Goal: Ask a question

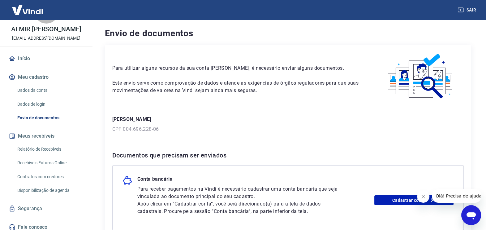
scroll to position [36, 0]
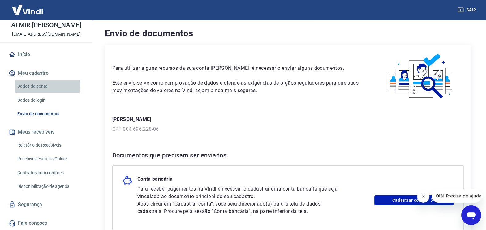
click at [40, 86] on link "Dados da conta" at bounding box center [50, 86] width 70 height 13
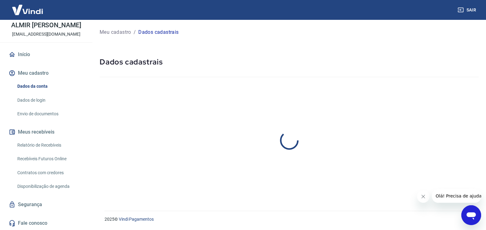
select select "SP"
select select "business"
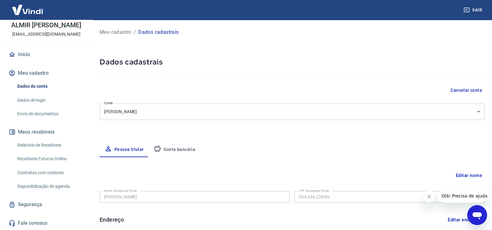
click at [469, 110] on body "Sair A ALMIR AMADOR TONELLO [EMAIL_ADDRESS][DOMAIN_NAME] Início Meu cadastro Da…" at bounding box center [246, 115] width 492 height 230
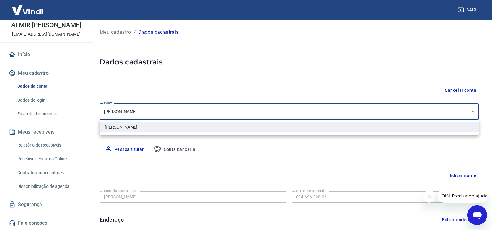
click at [469, 110] on div at bounding box center [246, 115] width 492 height 230
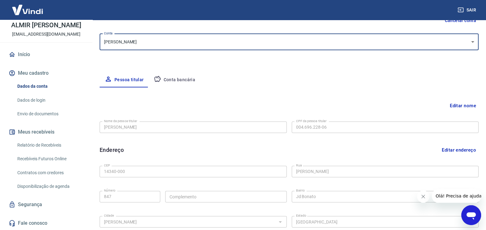
scroll to position [77, 0]
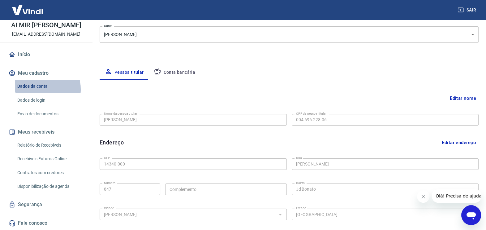
click at [40, 89] on link "Dados da conta" at bounding box center [50, 86] width 70 height 13
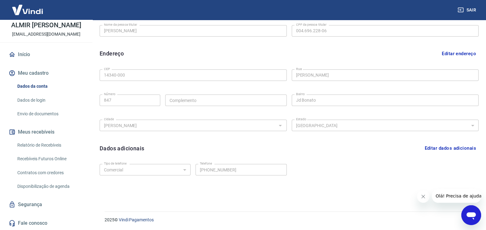
scroll to position [0, 0]
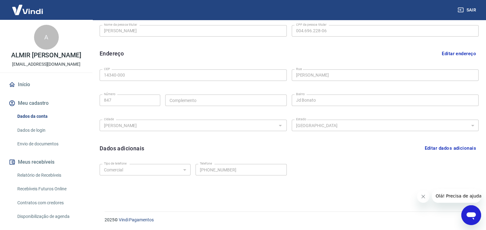
click at [35, 136] on link "Dados de login" at bounding box center [50, 130] width 70 height 13
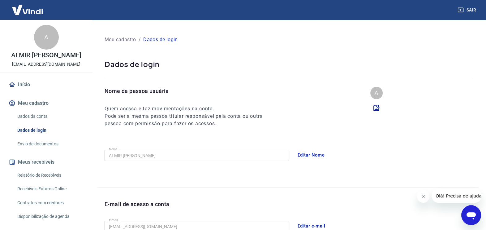
click at [149, 73] on div at bounding box center [288, 74] width 367 height 10
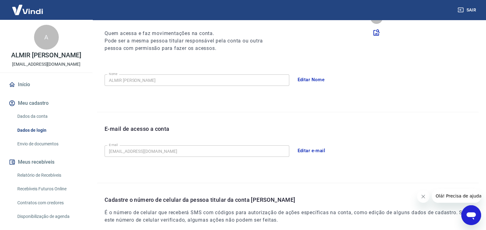
scroll to position [77, 0]
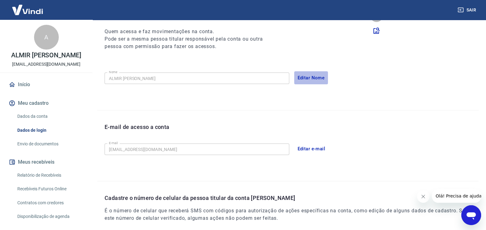
click at [311, 79] on button "Editar Nome" at bounding box center [311, 77] width 34 height 13
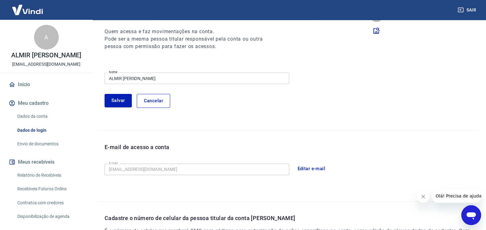
click at [312, 60] on div "Nome da pessoa usuária Quem acessa e faz movimentações na conta. Pode ser a mes…" at bounding box center [287, 70] width 381 height 120
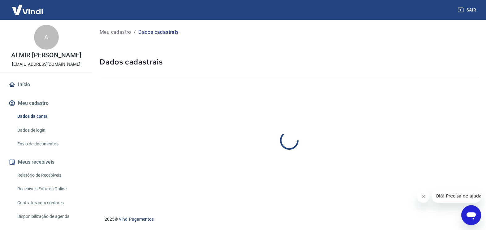
select select "SP"
select select "business"
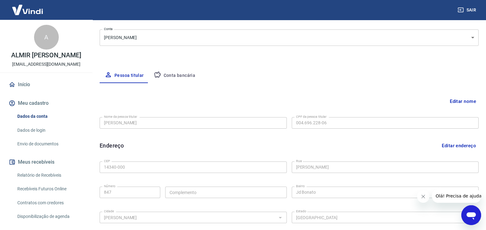
scroll to position [77, 0]
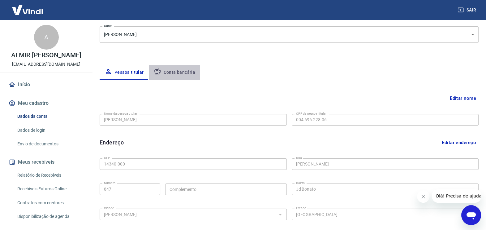
click at [173, 70] on button "Conta bancária" at bounding box center [175, 72] width 52 height 15
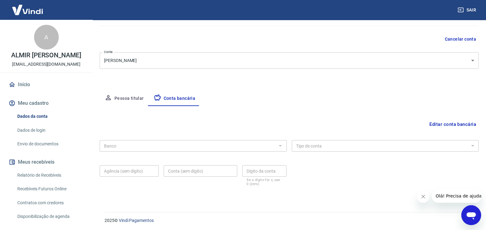
scroll to position [52, 0]
drag, startPoint x: 159, startPoint y: 140, endPoint x: 145, endPoint y: 146, distance: 15.5
click at [158, 140] on div "Banco" at bounding box center [193, 144] width 187 height 11
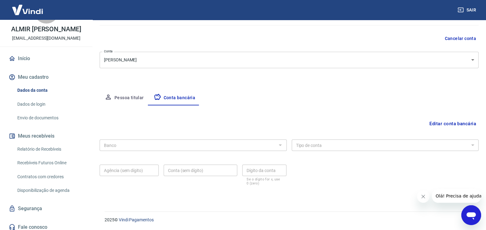
scroll to position [36, 0]
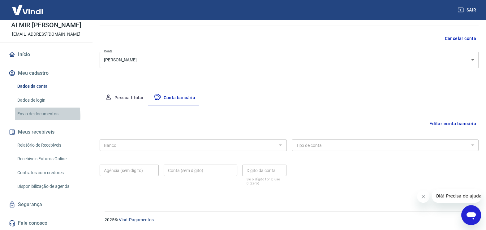
click at [35, 116] on link "Envio de documentos" at bounding box center [50, 113] width 70 height 13
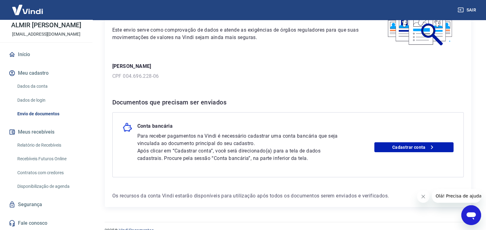
scroll to position [63, 0]
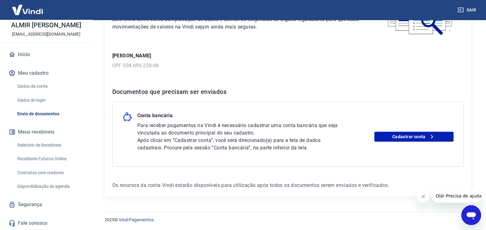
click at [150, 65] on p "CPF 004.696.228-06" at bounding box center [287, 65] width 351 height 7
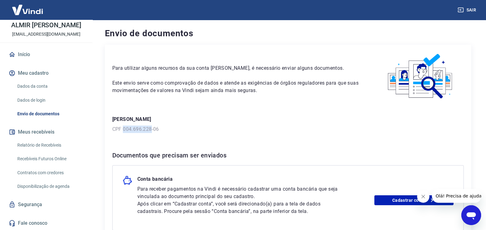
scroll to position [0, 0]
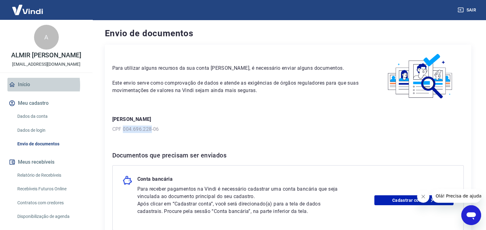
click at [25, 91] on link "Início" at bounding box center [46, 85] width 78 height 14
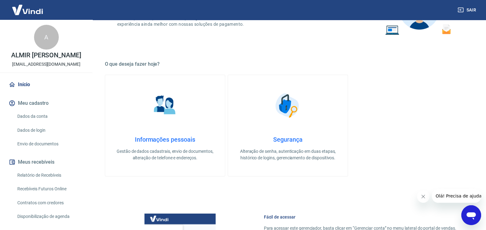
scroll to position [193, 0]
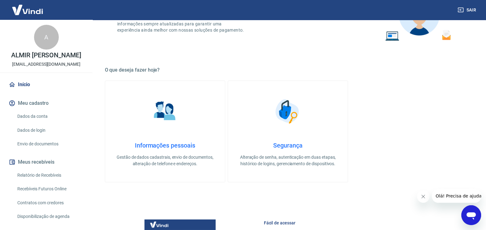
click at [161, 143] on h4 "Informações pessoais" at bounding box center [165, 144] width 100 height 7
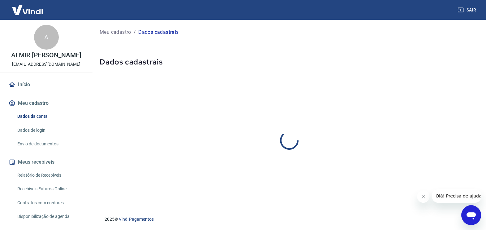
select select "SP"
select select "business"
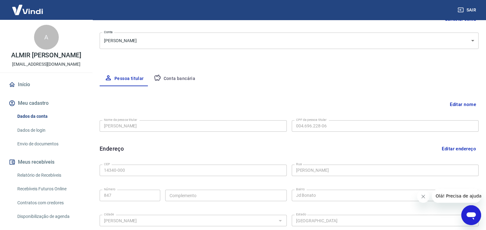
scroll to position [77, 0]
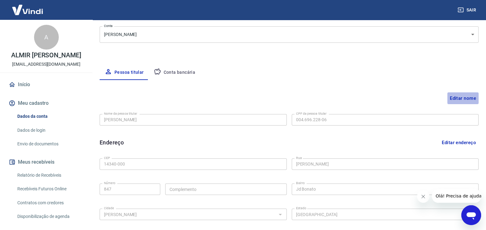
click at [464, 96] on button "Editar nome" at bounding box center [462, 98] width 31 height 12
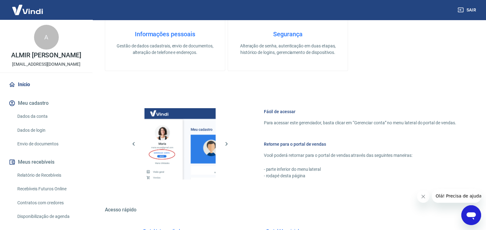
scroll to position [368, 0]
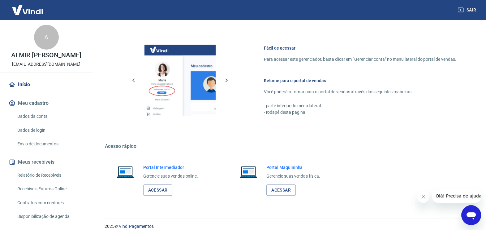
click at [468, 213] on icon "Abrir janela de mensagens" at bounding box center [471, 215] width 9 height 7
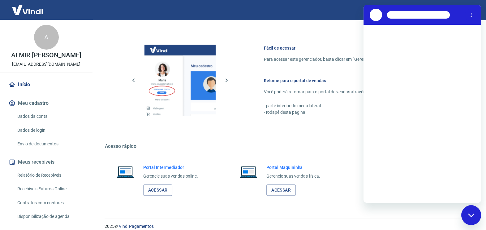
scroll to position [0, 0]
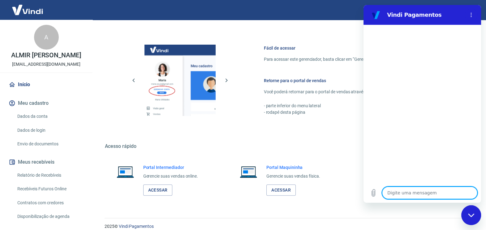
type textarea "o"
type textarea "x"
type textarea "ol"
type textarea "x"
type textarea "ola"
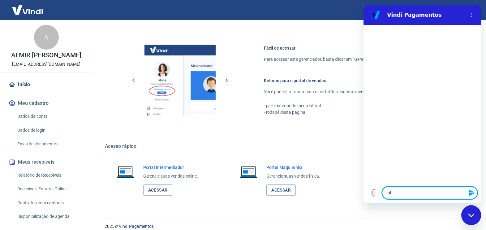
type textarea "x"
type textarea "ola"
click at [471, 188] on button "Enviar mensagem" at bounding box center [471, 192] width 12 height 12
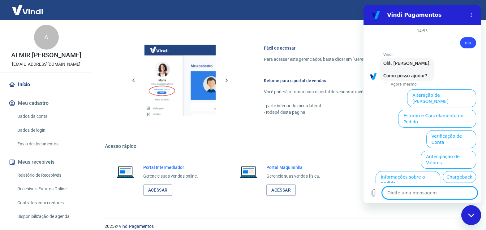
scroll to position [32, 0]
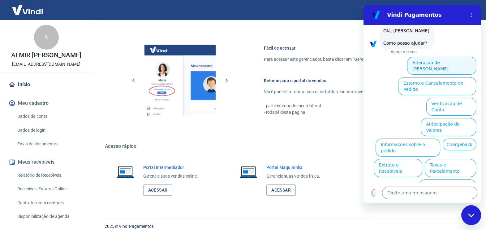
click at [442, 62] on button "Alteração de [PERSON_NAME]" at bounding box center [441, 66] width 69 height 18
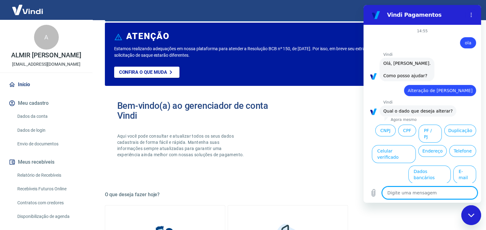
scroll to position [0, 0]
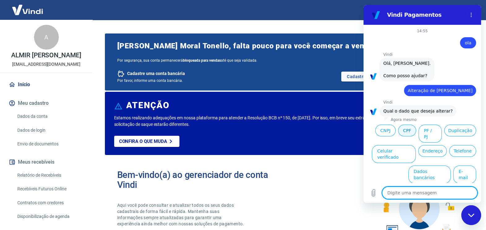
click at [408, 133] on button "CPF" at bounding box center [407, 130] width 18 height 12
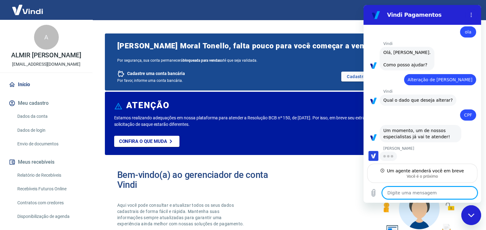
scroll to position [11, 0]
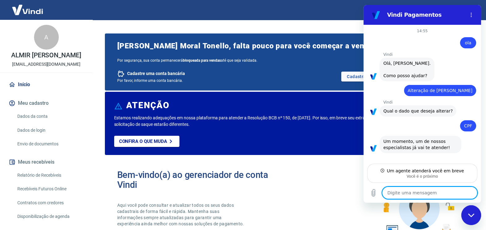
type textarea "x"
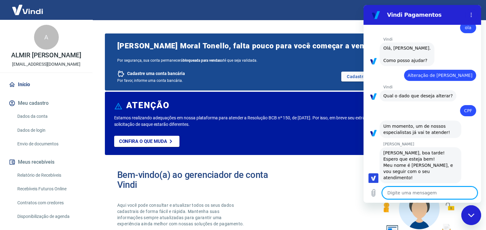
scroll to position [16, 0]
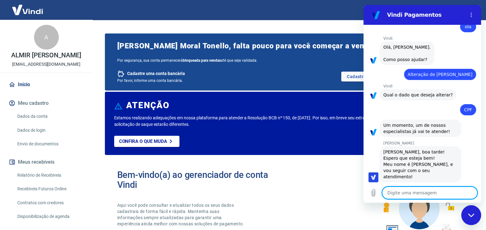
click at [392, 191] on textarea at bounding box center [429, 192] width 95 height 12
type textarea "b"
type textarea "x"
type textarea "bo"
type textarea "x"
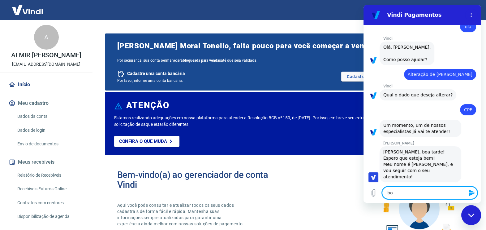
type textarea "boa"
type textarea "x"
type textarea "boa"
type textarea "x"
type textarea "boa t"
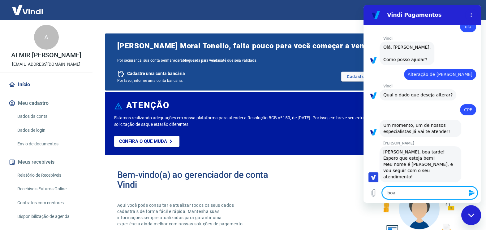
type textarea "x"
type textarea "boa ta"
type textarea "x"
type textarea "boa tar"
type textarea "x"
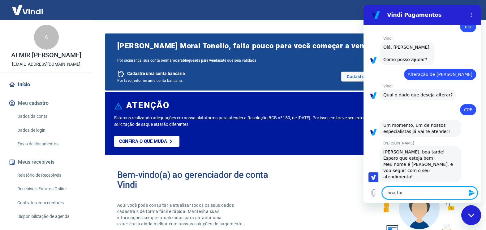
type textarea "boa tard"
type textarea "x"
type textarea "boa tarde"
type textarea "x"
type textarea "boa tarde"
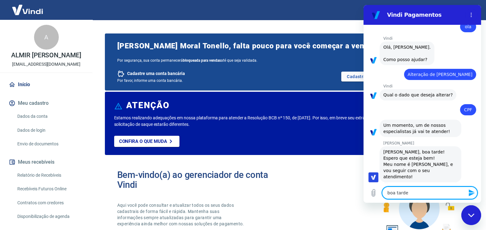
type textarea "x"
type textarea "boa tarde N"
type textarea "x"
type textarea "boa tarde Na"
type textarea "x"
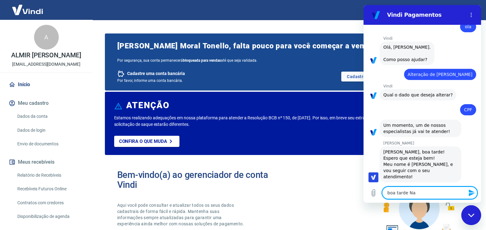
type textarea "boa tarde [PERSON_NAME]"
type textarea "x"
type textarea "boa tarde [PERSON_NAME]"
type textarea "x"
type textarea "boa tarde [PERSON_NAME]."
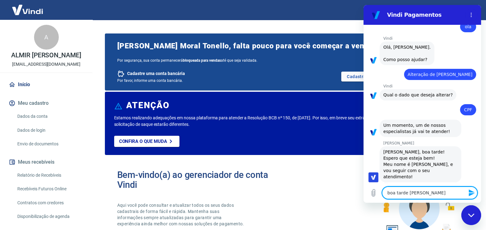
type textarea "x"
type textarea "boa tarde [PERSON_NAME]."
type textarea "x"
type textarea "boa tarde [PERSON_NAME]. f"
type textarea "x"
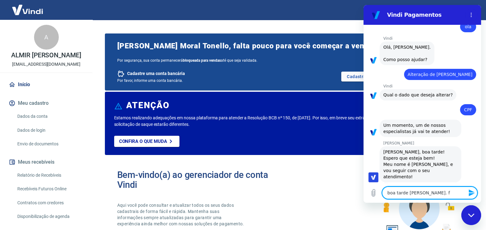
type textarea "boa tarde [PERSON_NAME]. fa"
type textarea "x"
type textarea "boa tarde [PERSON_NAME]. fal"
type textarea "x"
type textarea "boa tarde [PERSON_NAME]. fale"
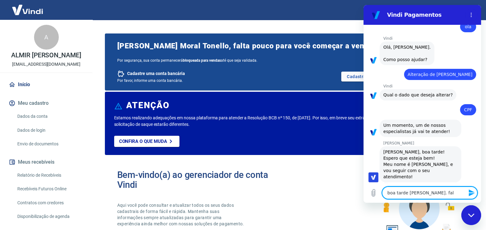
type textarea "x"
type textarea "boa tarde [PERSON_NAME]. falei"
type textarea "x"
type textarea "boa tarde [PERSON_NAME]. falei"
type textarea "x"
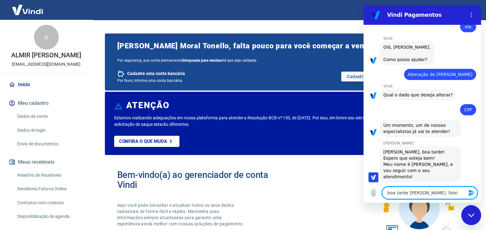
type textarea "boa tarde [PERSON_NAME]. falei c"
type textarea "x"
type textarea "boa tarde [PERSON_NAME]. falei co"
type textarea "x"
type textarea "boa tarde [PERSON_NAME]. falei com"
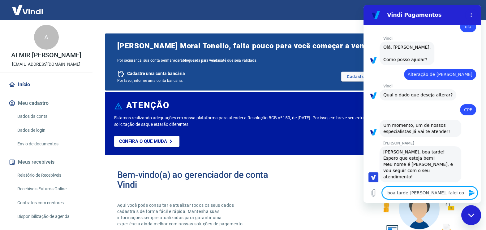
type textarea "x"
type textarea "boa tarde [PERSON_NAME]. falei com"
type textarea "x"
type textarea "boa tarde [PERSON_NAME]. falei com a"
type textarea "x"
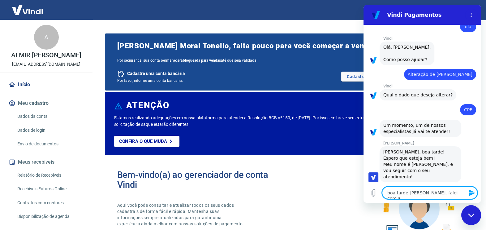
type textarea "boa tarde [PERSON_NAME]. falei com al"
type textarea "x"
type textarea "boa tarde [PERSON_NAME]. falei com alg"
type textarea "x"
type textarea "boa tarde [PERSON_NAME]. falei com algu"
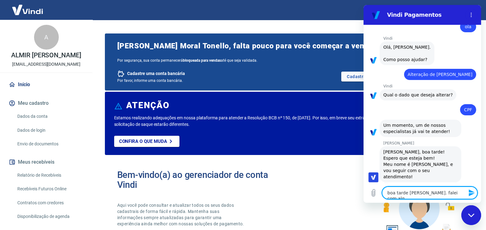
type textarea "x"
type textarea "boa tarde [PERSON_NAME]. falei com algue"
type textarea "x"
type textarea "boa tarde [PERSON_NAME]. falei com alguem"
type textarea "x"
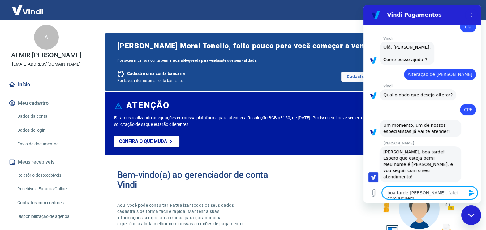
type textarea "boa tarde [PERSON_NAME]. falei com alguem"
type textarea "x"
type textarea "boa tarde [PERSON_NAME]. falei com alguem d"
type textarea "x"
type textarea "boa tarde [PERSON_NAME]. falei com alguem di"
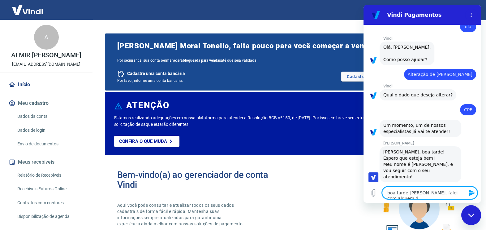
type textarea "x"
type textarea "boa tarde [PERSON_NAME]. falei com alguem d"
type textarea "x"
type textarea "boa tarde [PERSON_NAME]. falei com alguem do"
type textarea "x"
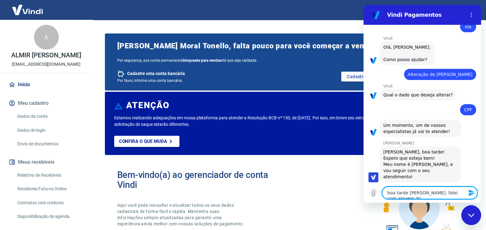
type textarea "boa tarde [PERSON_NAME]. falei com alguem do"
type textarea "x"
type textarea "boa tarde [PERSON_NAME]. falei com alguem do a"
type textarea "x"
type textarea "boa tarde [PERSON_NAME]. falei com alguem do at"
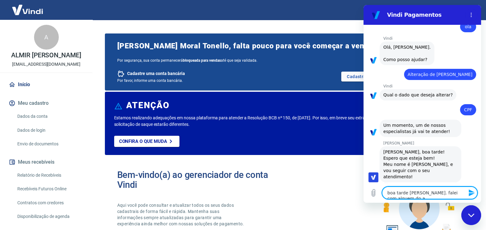
type textarea "x"
type textarea "boa tarde [PERSON_NAME]. falei com alguem do ate"
type textarea "x"
type textarea "boa tarde [PERSON_NAME]. falei com alguem do [GEOGRAPHIC_DATA]"
type textarea "x"
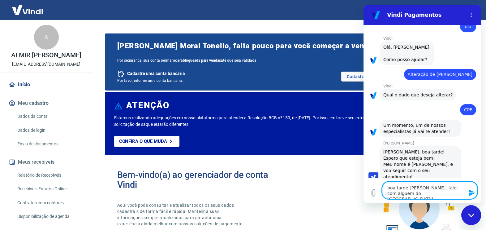
type textarea "boa tarde [PERSON_NAME]. falei com alguem do atend"
type textarea "x"
type textarea "boa tarde [PERSON_NAME]. falei com alguem do atendi"
type textarea "x"
type textarea "boa tarde [PERSON_NAME]. falei com alguem do atendim"
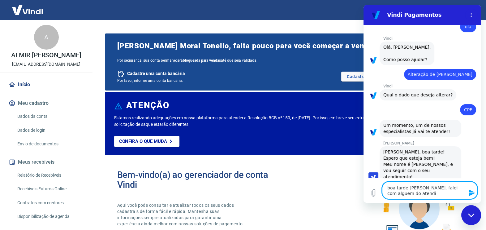
type textarea "x"
type textarea "boa tarde [PERSON_NAME]. falei com alguem do atendime"
type textarea "x"
type textarea "boa tarde [PERSON_NAME]. falei com alguem do atendimen"
type textarea "x"
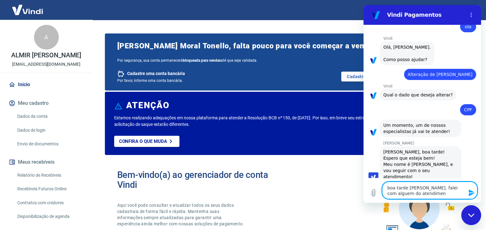
type textarea "boa tarde [PERSON_NAME]. falei com alguem do atendiment"
type textarea "x"
type textarea "boa tarde [PERSON_NAME]. falei com alguem do atendimento"
type textarea "x"
type textarea "boa tarde [PERSON_NAME]. falei com alguem do atendimento"
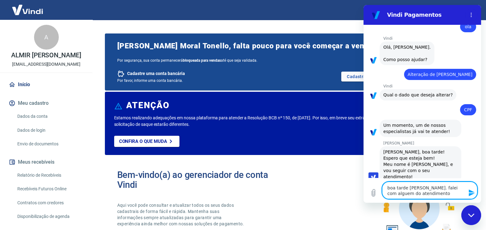
type textarea "x"
type textarea "boa tarde [PERSON_NAME]. falei com alguem do atendimento n"
type textarea "x"
type textarea "boa tarde [PERSON_NAME]. falei com alguem do atendimento na"
type textarea "x"
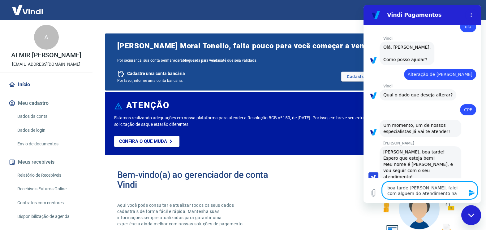
type textarea "boa tarde [PERSON_NAME]. falei com alguem do atendimento na"
type textarea "x"
type textarea "boa tarde [PERSON_NAME]. falei com alguem do atendimento na s"
type textarea "x"
type textarea "boa tarde [PERSON_NAME]. falei com alguem do atendimento na se"
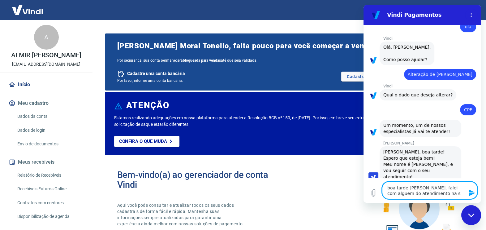
type textarea "x"
type textarea "boa tarde [PERSON_NAME]. falei com alguem do atendimento na seg"
type textarea "x"
type textarea "boa tarde [PERSON_NAME]. falei com alguem do atendimento na segu"
type textarea "x"
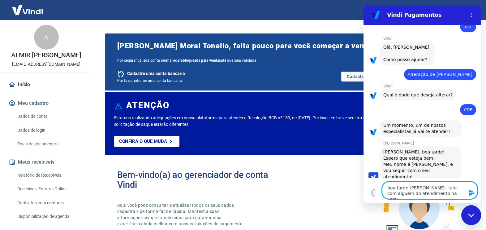
type textarea "boa tarde [PERSON_NAME]. falei com alguem do atendimento na segun"
type textarea "x"
type textarea "boa tarde [PERSON_NAME]. falei com alguem do atendimento na segund"
type textarea "x"
type textarea "boa tarde [PERSON_NAME]. falei com alguem do atendimento na segunda"
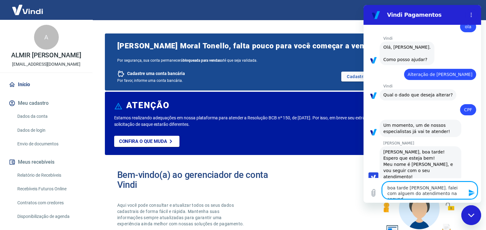
type textarea "x"
type textarea "boa tarde [PERSON_NAME]. falei com alguem do atendimento na segunda"
type textarea "x"
type textarea "boa tarde [PERSON_NAME]. falei com alguem do atendimento na segunda f"
type textarea "x"
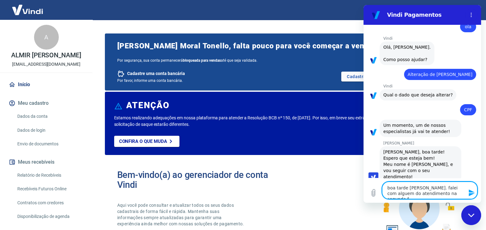
type textarea "boa tarde [PERSON_NAME]. falei com alguem do atendimento na segunda fe"
type textarea "x"
type textarea "boa tarde [PERSON_NAME]. falei com alguem do atendimento na segunda fei"
type textarea "x"
type textarea "boa tarde [PERSON_NAME]. falei com alguem do atendimento na segunda feir"
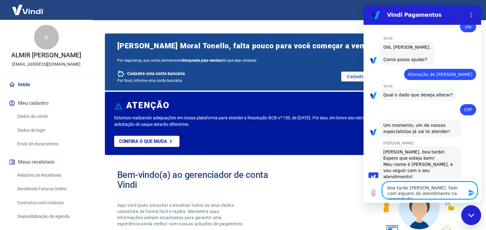
type textarea "x"
type textarea "boa tarde [PERSON_NAME]. falei com alguem do atendimento na segunda feira"
type textarea "x"
type textarea "boa tarde [PERSON_NAME]. falei com alguem do atendimento na segunda feira"
type textarea "x"
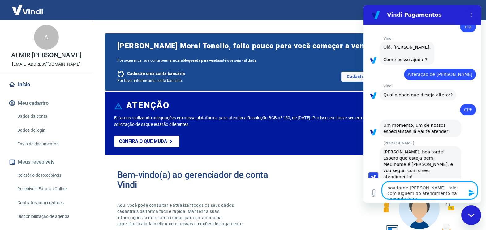
type textarea "boa tarde [PERSON_NAME]. falei com alguem do atendimento na segunda feira p"
type textarea "x"
type textarea "boa tarde [PERSON_NAME]. falei com alguem do atendimento na segunda feira pa"
type textarea "x"
type textarea "boa tarde [PERSON_NAME]. falei com alguem do atendimento na segunda feira par"
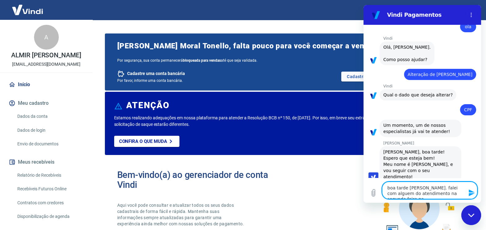
type textarea "x"
type textarea "boa tarde [PERSON_NAME]. falei com alguem do atendimento na segunda feira pa"
type textarea "x"
type textarea "boa tarde [PERSON_NAME]. falei com alguem do atendimento na segunda feira p"
type textarea "x"
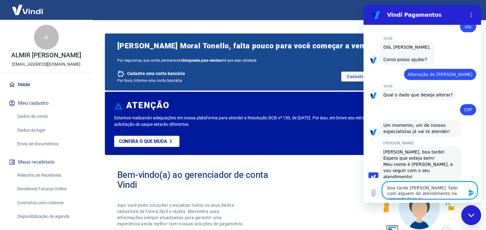
type textarea "boa tarde [PERSON_NAME]. falei com alguem do atendimento na segunda feira"
type textarea "x"
type textarea "boa tarde [PERSON_NAME]. falei com alguem do atendimento na segunda feira ."
type textarea "x"
type textarea "boa tarde [PERSON_NAME]. falei com alguem do atendimento na segunda feira ."
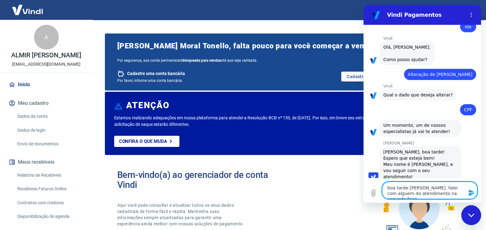
type textarea "x"
type textarea "boa tarde [PERSON_NAME]. falei com alguem do atendimento na segunda feira . p"
type textarea "x"
type textarea "boa tarde [PERSON_NAME]. falei com alguem do atendimento na segunda feira . po"
type textarea "x"
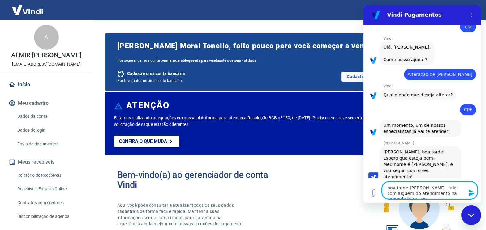
type textarea "boa tarde [PERSON_NAME]. falei com alguem do atendimento na segunda feira . pod"
type textarea "x"
type textarea "boa tarde [PERSON_NAME]. falei com alguem do atendimento na segunda feira . pode"
type textarea "x"
type textarea "boa tarde [PERSON_NAME]. falei com alguem do atendimento na segunda feira . pod…"
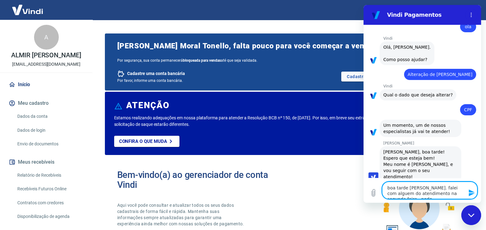
type textarea "x"
type textarea "boa tarde [PERSON_NAME]. falei com alguem do atendimento na segunda feira . pod…"
type textarea "x"
type textarea "boa tarde [PERSON_NAME]. falei com alguem do atendimento na segunda feira . pod…"
type textarea "x"
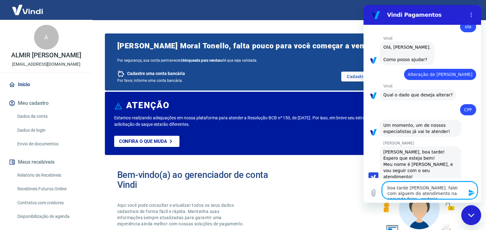
type textarea "boa tarde [PERSON_NAME]. falei com alguem do atendimento na segunda feira . pod…"
type textarea "x"
type textarea "boa tarde [PERSON_NAME]. falei com alguem do atendimento na segunda feira . pod…"
type textarea "x"
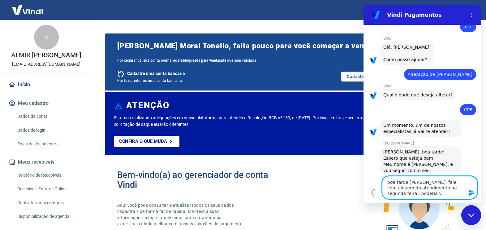
type textarea "boa tarde [PERSON_NAME]. falei com alguem do atendimento na segunda feira . pod…"
type textarea "x"
type textarea "boa tarde [PERSON_NAME]. falei com alguem do atendimento na segunda feira . pod…"
type textarea "x"
type textarea "boa tarde [PERSON_NAME]. falei com alguem do atendimento na segunda feira . pod…"
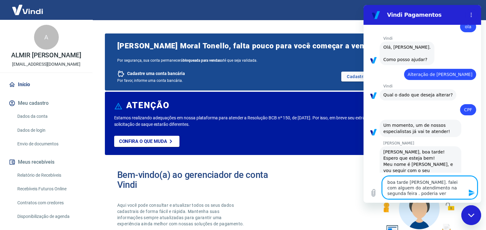
type textarea "x"
type textarea "boa tarde [PERSON_NAME]. falei com alguem do atendimento na segunda feira . pod…"
type textarea "x"
type textarea "boa tarde [PERSON_NAME]. falei com alguem do atendimento na segunda feira . pod…"
type textarea "x"
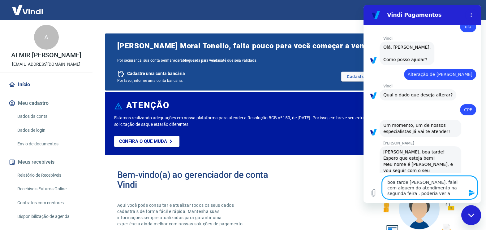
type textarea "boa tarde [PERSON_NAME]. falei com alguem do atendimento na segunda feira . pod…"
type textarea "x"
type textarea "boa tarde [PERSON_NAME]. falei com alguem do atendimento na segunda feira . pod…"
type textarea "x"
type textarea "boa tarde [PERSON_NAME]. falei com alguem do atendimento na segunda feira . pod…"
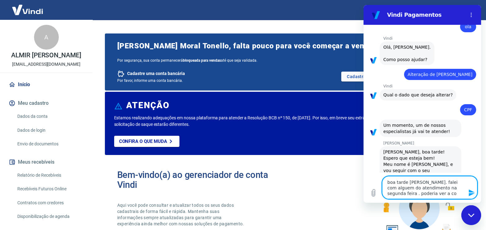
type textarea "x"
type textarea "boa tarde [PERSON_NAME]. falei com alguem do atendimento na segunda feira . pod…"
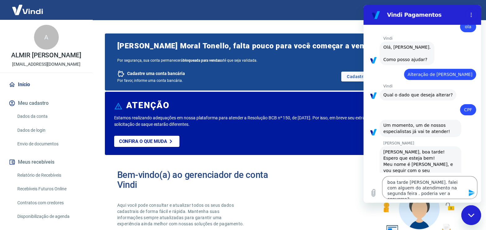
click at [470, 193] on icon "Enviar mensagem" at bounding box center [471, 192] width 7 height 7
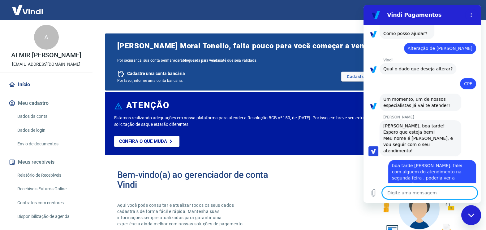
scroll to position [43, 0]
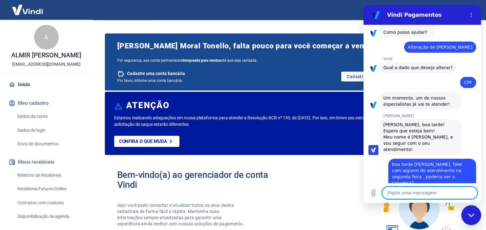
click at [419, 189] on textarea at bounding box center [429, 192] width 95 height 12
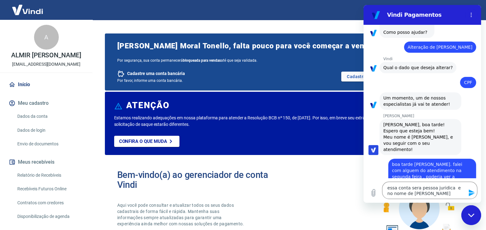
click at [471, 195] on icon "Enviar mensagem" at bounding box center [471, 192] width 7 height 7
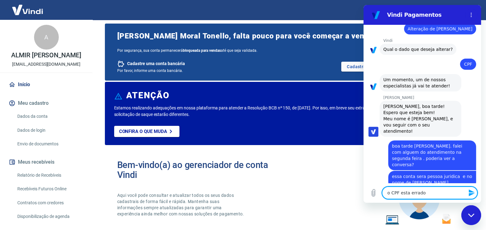
scroll to position [0, 0]
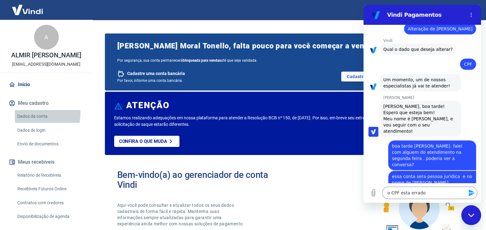
click at [39, 120] on link "Dados da conta" at bounding box center [50, 116] width 70 height 13
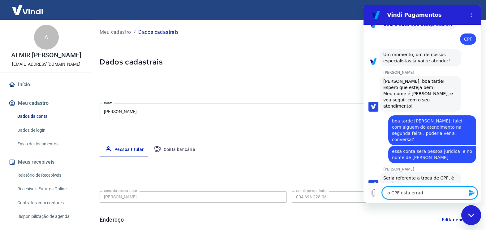
scroll to position [88, 0]
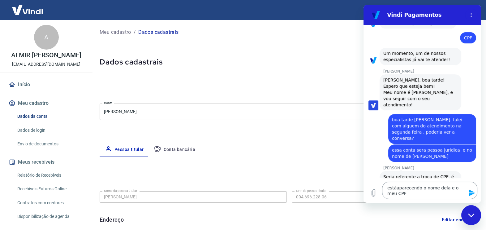
click at [470, 192] on icon "Enviar mensagem" at bounding box center [472, 192] width 6 height 7
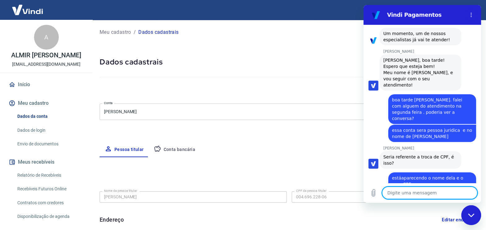
scroll to position [109, 0]
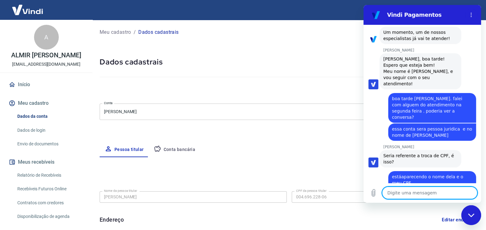
click at [417, 193] on textarea at bounding box center [429, 192] width 95 height 12
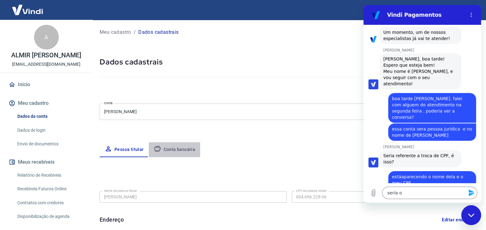
click at [179, 152] on button "Conta bancária" at bounding box center [175, 149] width 52 height 15
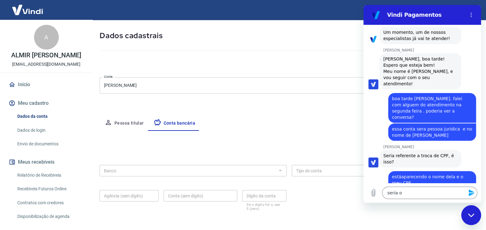
scroll to position [38, 0]
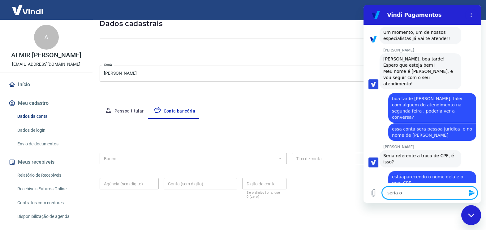
click at [414, 195] on textarea "seria o" at bounding box center [429, 192] width 95 height 12
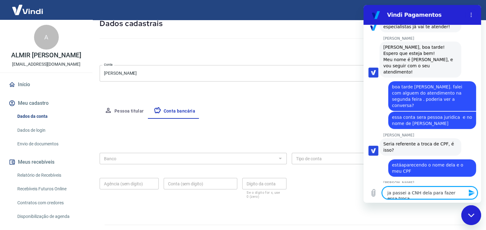
scroll to position [121, 0]
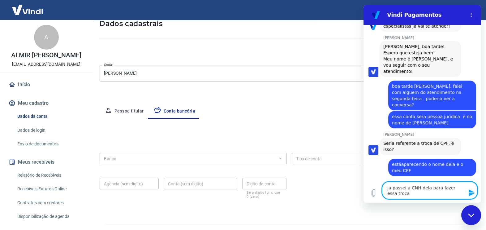
click at [472, 194] on icon "Enviar mensagem" at bounding box center [472, 192] width 6 height 7
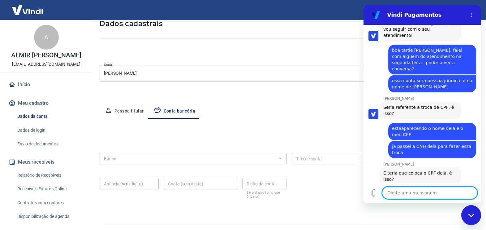
scroll to position [157, 0]
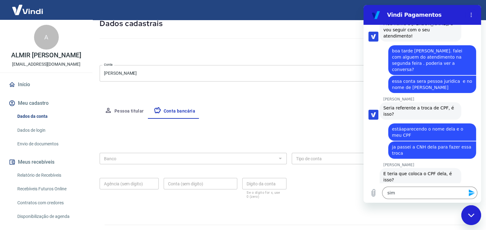
click at [473, 189] on icon "Enviar mensagem" at bounding box center [471, 192] width 7 height 7
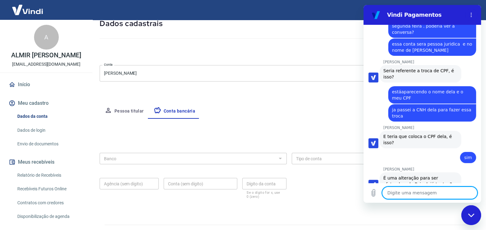
scroll to position [195, 0]
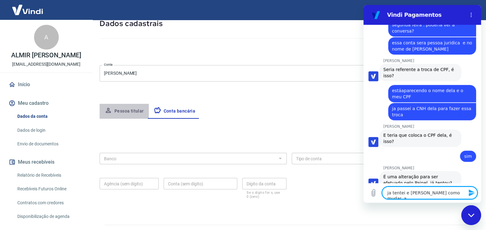
click at [139, 114] on button "Pessoa titular" at bounding box center [124, 111] width 49 height 15
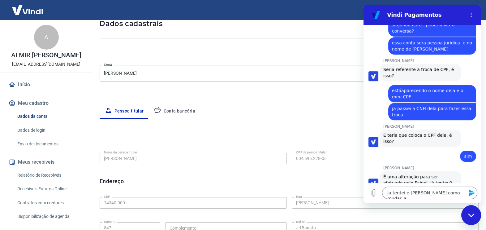
click at [473, 214] on icon "Fechar janela de mensagens" at bounding box center [471, 214] width 6 height 3
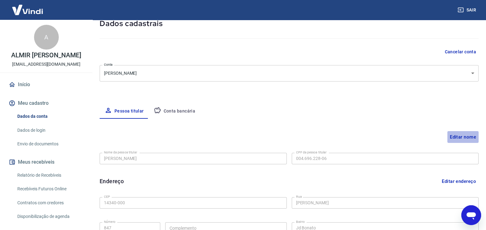
click at [465, 134] on button "Editar nome" at bounding box center [462, 137] width 31 height 12
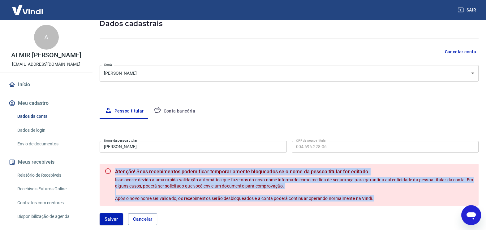
drag, startPoint x: 116, startPoint y: 171, endPoint x: 410, endPoint y: 207, distance: 296.1
click at [410, 207] on form "Nome da pessoa titular [PERSON_NAME] Nome da pessoa titular CPF da pessoa titul…" at bounding box center [289, 185] width 379 height 94
copy form "Atenção! Seus recebimentos podem ficar temporariamente bloqueados se o nome da …"
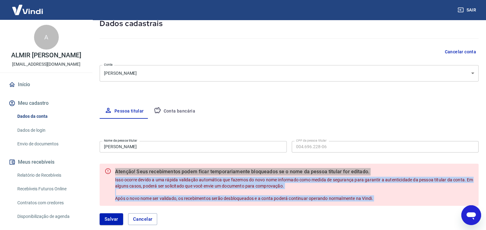
click at [476, 216] on icon "Abrir janela de mensagens" at bounding box center [471, 214] width 11 height 11
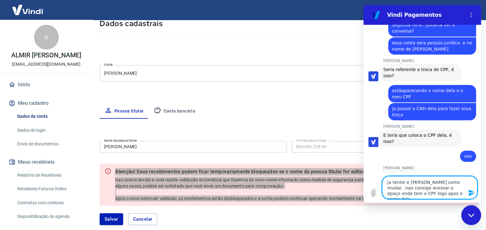
click at [472, 194] on icon "Enviar mensagem" at bounding box center [472, 192] width 6 height 7
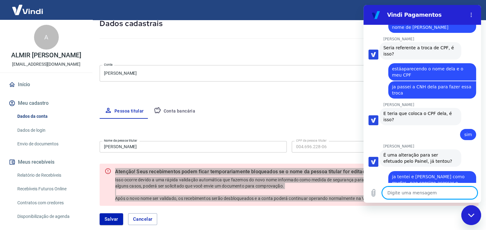
scroll to position [222, 0]
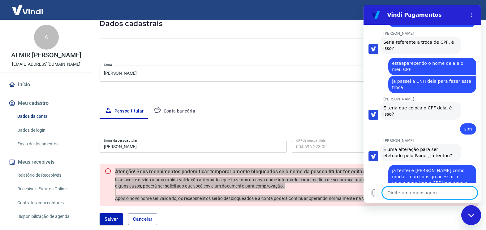
paste textarea "Atenção! Seus recebimentos podem ficar temporariamente bloqueados se o nome da …"
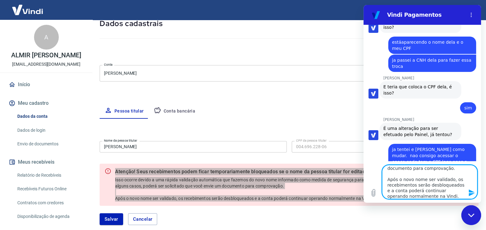
scroll to position [244, 0]
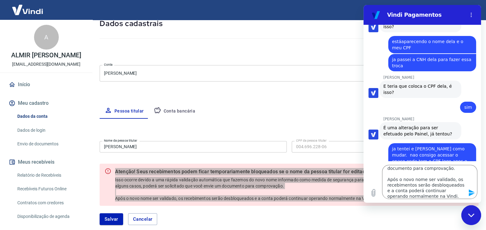
click at [470, 192] on icon "Enviar mensagem" at bounding box center [472, 192] width 6 height 7
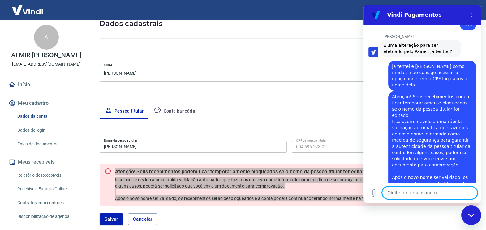
scroll to position [327, 0]
click at [403, 192] on textarea at bounding box center [429, 192] width 95 height 12
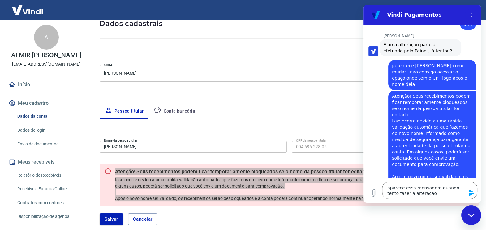
click at [469, 192] on icon "Enviar mensagem" at bounding box center [471, 192] width 7 height 7
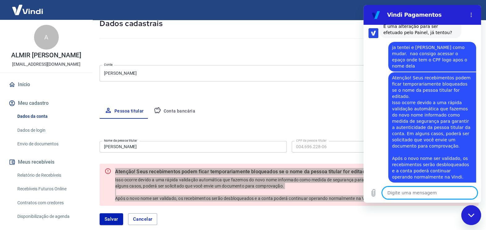
scroll to position [345, 0]
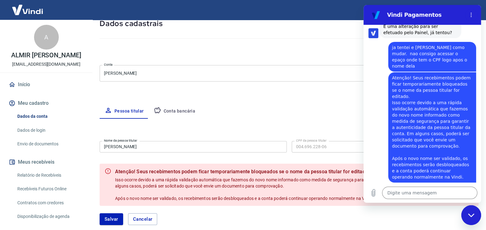
click at [275, 106] on div "Pessoa titular Conta bancária" at bounding box center [289, 111] width 379 height 15
click at [472, 215] on icon "Fechar janela de mensagens" at bounding box center [471, 214] width 6 height 3
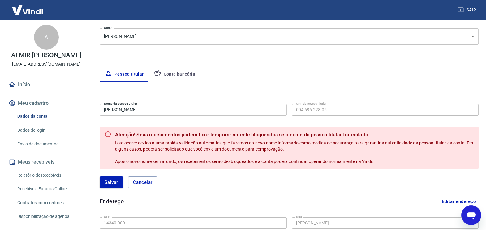
scroll to position [77, 0]
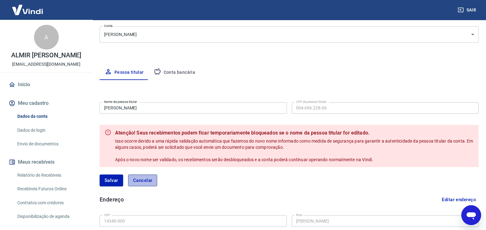
click at [144, 177] on button "Cancelar" at bounding box center [142, 180] width 29 height 12
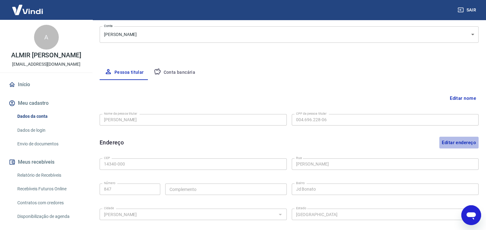
click at [456, 140] on button "Editar endereço" at bounding box center [458, 142] width 39 height 12
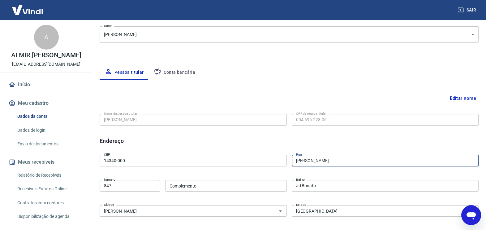
click at [357, 158] on input "[PERSON_NAME]" at bounding box center [385, 160] width 187 height 11
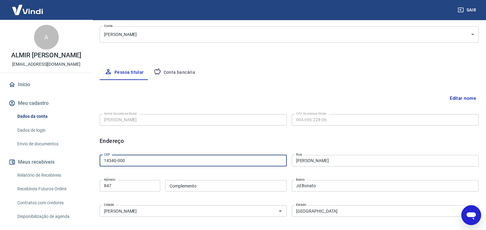
click at [143, 158] on input "14340-000" at bounding box center [193, 160] width 187 height 11
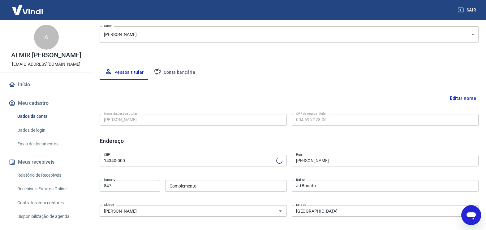
click at [410, 80] on div "Editar nome Nome da pessoa titular [PERSON_NAME] Nome da pessoa titular CPF da …" at bounding box center [289, 194] width 379 height 229
click at [307, 160] on input "Rua" at bounding box center [385, 160] width 187 height 11
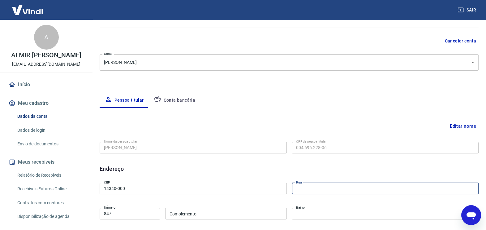
scroll to position [38, 0]
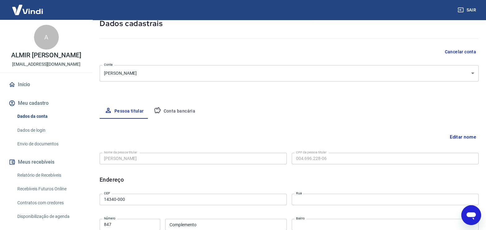
click at [476, 215] on icon "Abrir janela de mensagens" at bounding box center [471, 214] width 11 height 11
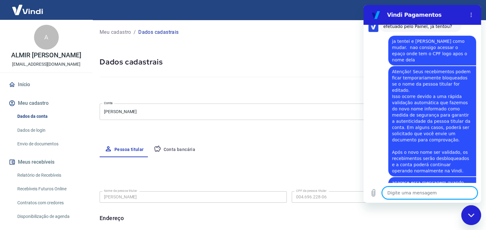
scroll to position [377, 0]
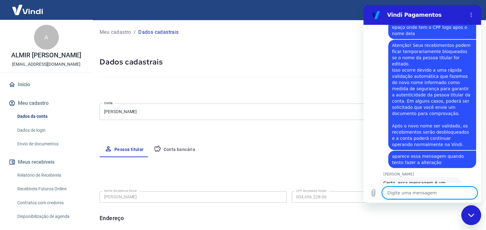
click at [390, 190] on textarea at bounding box center [429, 192] width 95 height 12
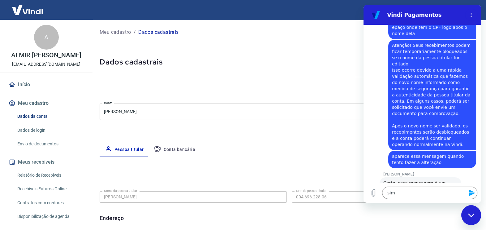
click at [476, 192] on button "Enviar mensagem" at bounding box center [471, 192] width 12 height 12
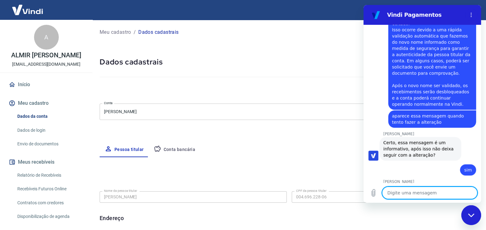
scroll to position [419, 0]
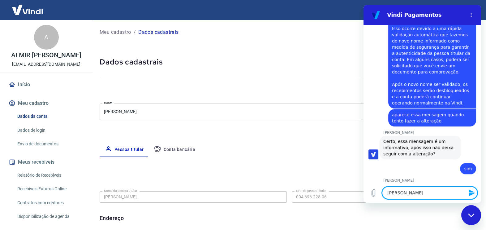
click at [447, 191] on textarea "[PERSON_NAME]" at bounding box center [429, 192] width 95 height 12
click at [437, 192] on textarea "[PERSON_NAME] Tonello CPF40494989874" at bounding box center [429, 192] width 95 height 12
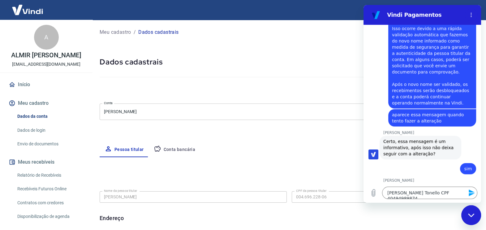
click at [473, 192] on icon "Enviar mensagem" at bounding box center [471, 192] width 7 height 7
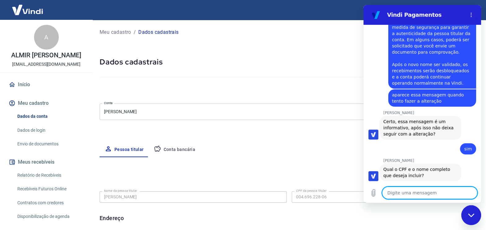
scroll to position [440, 0]
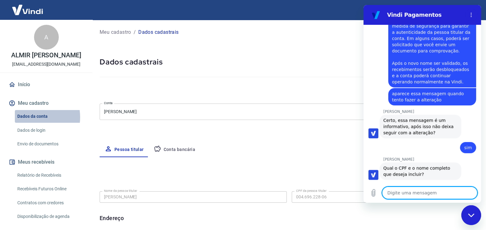
click at [28, 123] on link "Dados da conta" at bounding box center [50, 116] width 70 height 13
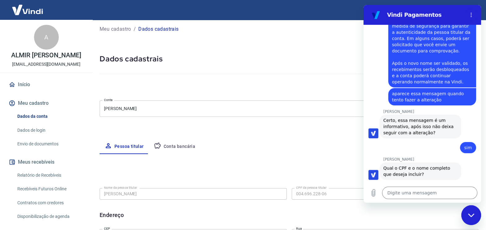
scroll to position [0, 0]
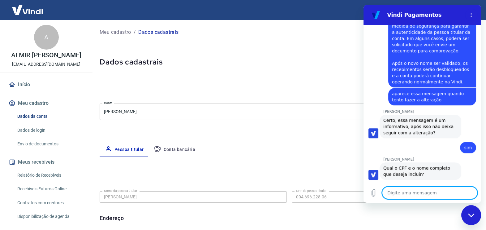
click at [401, 192] on textarea at bounding box center [429, 192] width 95 height 12
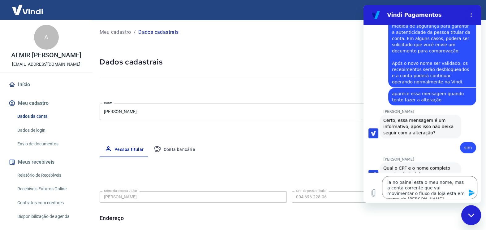
click at [470, 194] on icon "Enviar mensagem" at bounding box center [472, 192] width 6 height 7
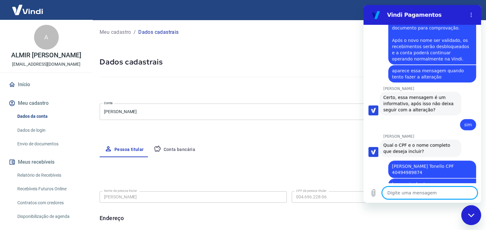
scroll to position [464, 0]
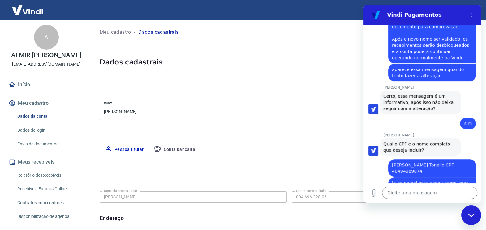
click at [39, 136] on link "Dados de login" at bounding box center [50, 130] width 70 height 13
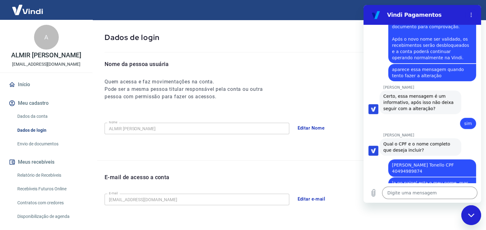
scroll to position [38, 0]
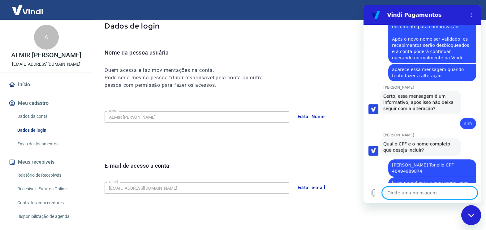
click at [397, 192] on textarea at bounding box center [429, 192] width 95 height 12
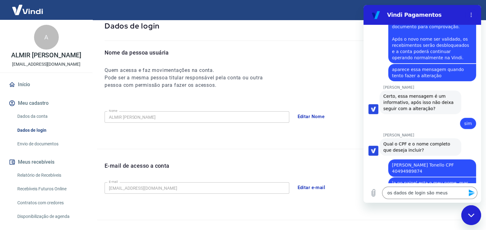
click at [470, 189] on icon "Enviar mensagem" at bounding box center [471, 192] width 7 height 7
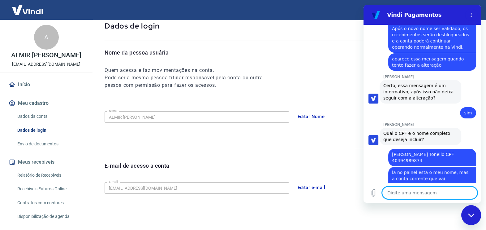
scroll to position [476, 0]
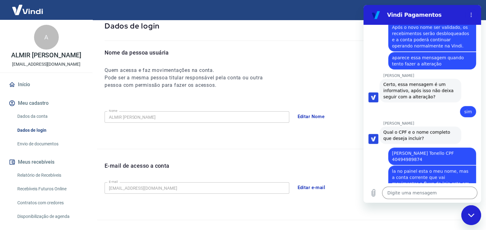
click at [30, 150] on link "Envio de documentos" at bounding box center [50, 143] width 70 height 13
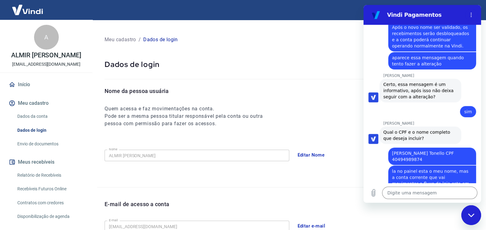
scroll to position [38, 0]
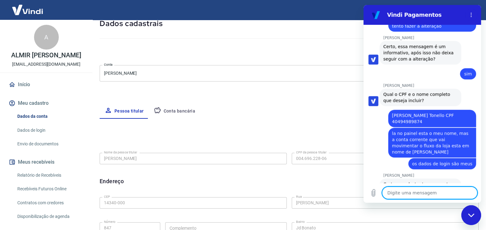
scroll to position [515, 0]
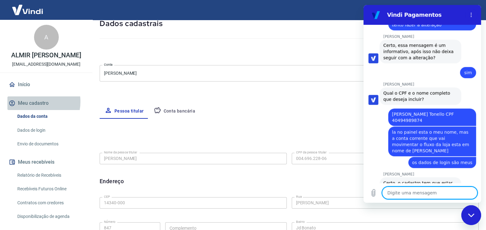
click at [34, 108] on button "Meu cadastro" at bounding box center [46, 103] width 78 height 14
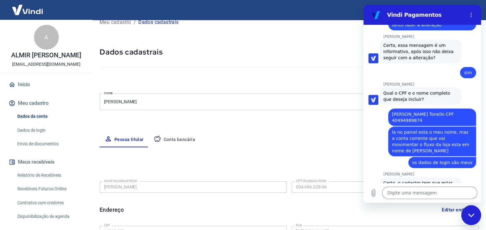
scroll to position [0, 0]
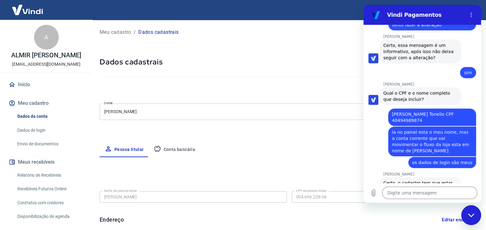
click at [37, 135] on link "Dados de login" at bounding box center [50, 130] width 70 height 13
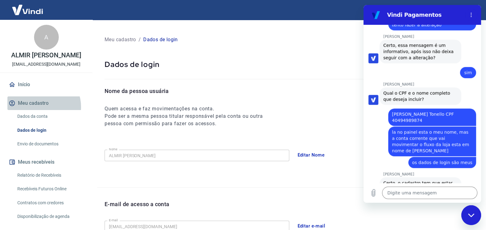
click at [41, 110] on button "Meu cadastro" at bounding box center [46, 103] width 78 height 14
click at [52, 110] on button "Meu cadastro" at bounding box center [46, 103] width 78 height 14
click at [43, 122] on link "Dados da conta" at bounding box center [50, 116] width 70 height 13
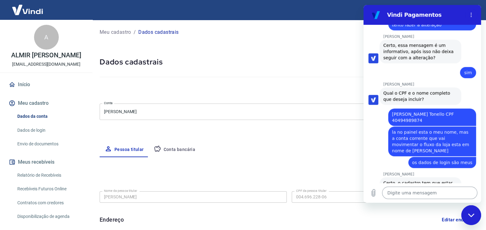
click at [392, 193] on textarea at bounding box center [429, 192] width 95 height 12
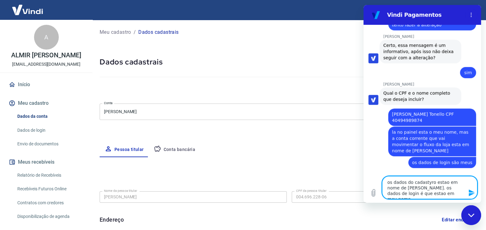
click at [426, 182] on textarea "os dados do cadastyro estao em nome de [PERSON_NAME]. os dados de login é que e…" at bounding box center [429, 187] width 95 height 23
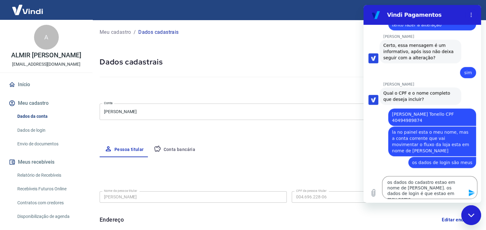
click at [471, 195] on icon "Enviar mensagem" at bounding box center [471, 192] width 7 height 7
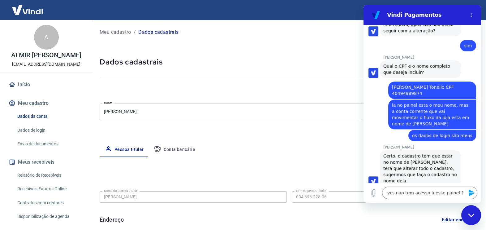
click at [471, 191] on icon "Enviar mensagem" at bounding box center [472, 192] width 6 height 7
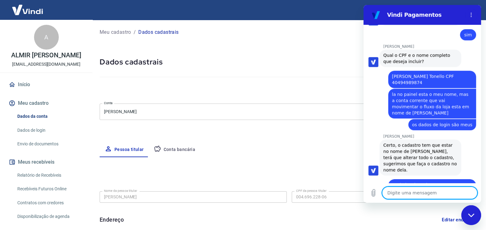
scroll to position [554, 0]
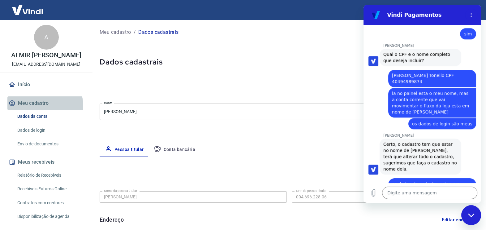
click at [45, 110] on button "Meu cadastro" at bounding box center [46, 103] width 78 height 14
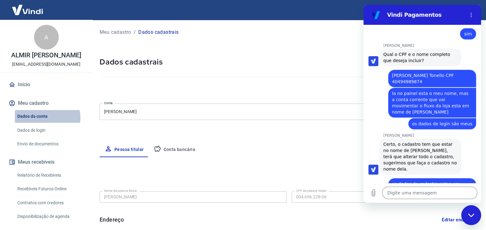
click at [44, 123] on link "Dados da conta" at bounding box center [50, 116] width 70 height 13
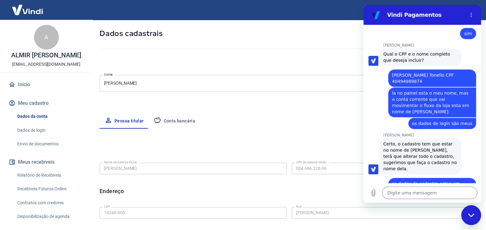
scroll to position [38, 0]
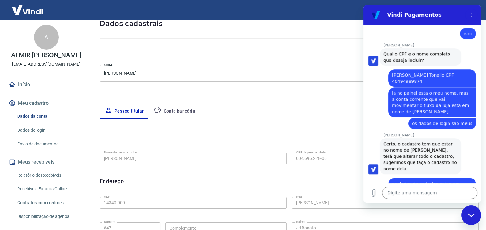
click at [35, 122] on link "Dados da conta" at bounding box center [50, 116] width 70 height 13
click at [34, 136] on link "Dados de login" at bounding box center [50, 130] width 70 height 13
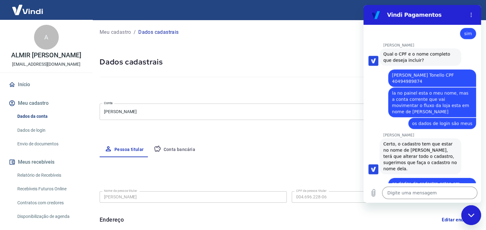
scroll to position [38, 0]
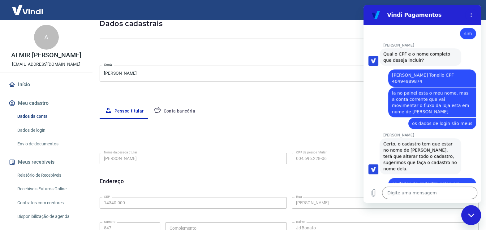
click at [101, 32] on div at bounding box center [289, 37] width 379 height 18
drag, startPoint x: 107, startPoint y: 48, endPoint x: 109, endPoint y: 52, distance: 4.7
click at [110, 59] on div "Meu cadastro / Dados cadastrais Dados cadastrais Cancelar conta Conta [PERSON_N…" at bounding box center [289, 156] width 394 height 350
drag, startPoint x: 105, startPoint y: 34, endPoint x: 107, endPoint y: 51, distance: 16.8
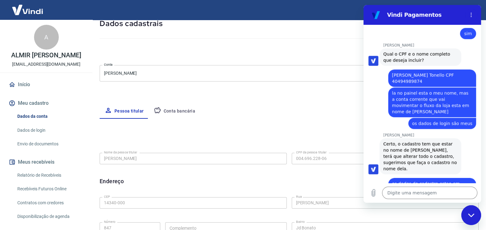
click at [107, 51] on div "Meu cadastro / Dados cadastrais Dados cadastrais Cancelar conta Conta [PERSON_N…" at bounding box center [289, 156] width 394 height 350
copy div "Cancelar conta Conta"
click at [277, 121] on div "Editar nome Nome da pessoa titular [PERSON_NAME] Nome da pessoa titular CPF da …" at bounding box center [289, 221] width 379 height 205
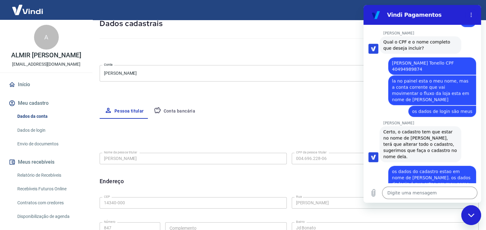
scroll to position [566, 0]
click at [470, 216] on icon "Fechar janela de mensagens" at bounding box center [471, 214] width 6 height 3
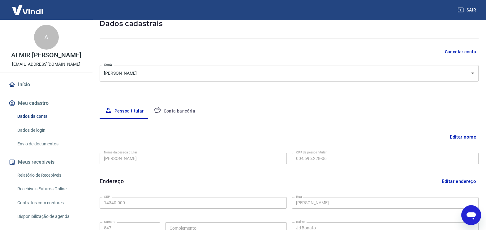
scroll to position [566, 0]
click at [469, 214] on icon "Abrir janela de mensagens" at bounding box center [471, 215] width 9 height 7
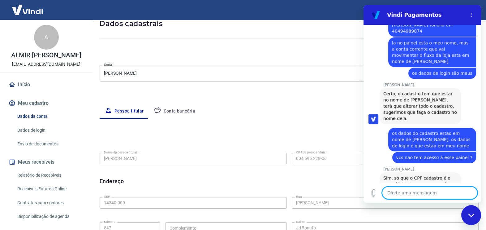
scroll to position [605, 0]
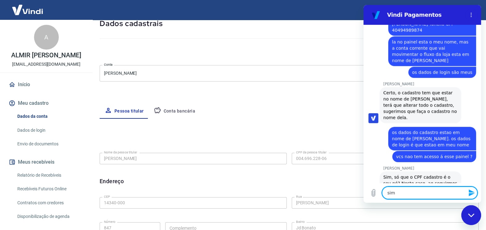
click at [472, 194] on icon "Enviar mensagem" at bounding box center [472, 192] width 6 height 7
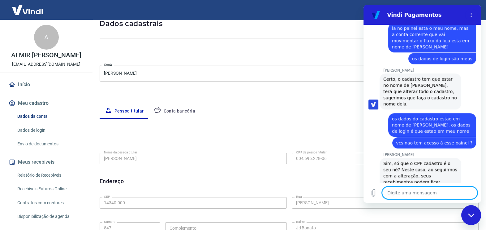
scroll to position [620, 0]
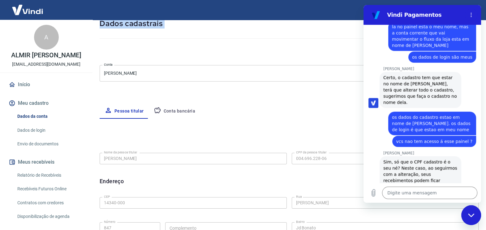
drag, startPoint x: 101, startPoint y: 25, endPoint x: 149, endPoint y: 48, distance: 53.1
click at [148, 49] on div "Meu cadastro / Dados cadastrais Dados cadastrais Cancelar conta Conta [PERSON_N…" at bounding box center [289, 156] width 394 height 350
copy div "Dados cadastrais Cancelar conta Conta"
click at [248, 46] on div "Cancelar conta" at bounding box center [289, 51] width 379 height 11
click at [126, 39] on div at bounding box center [289, 37] width 379 height 18
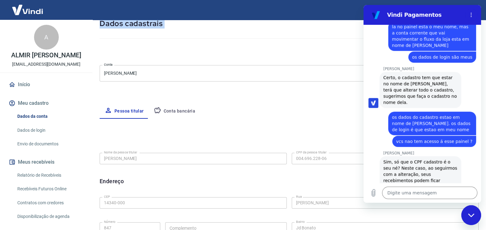
drag, startPoint x: 100, startPoint y: 23, endPoint x: 171, endPoint y: 55, distance: 77.5
click at [166, 73] on div "Meu cadastro / Dados cadastrais Dados cadastrais Cancelar conta Conta [PERSON_N…" at bounding box center [289, 156] width 394 height 350
drag, startPoint x: 171, startPoint y: 55, endPoint x: 269, endPoint y: 45, distance: 99.2
click at [269, 45] on div at bounding box center [289, 37] width 379 height 18
click at [184, 27] on h5 "Dados cadastrais" at bounding box center [289, 24] width 379 height 10
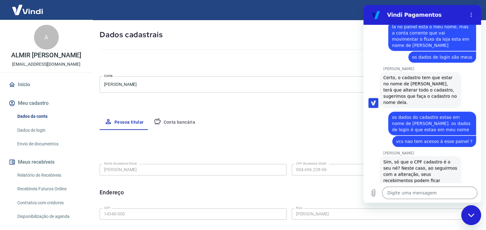
scroll to position [0, 0]
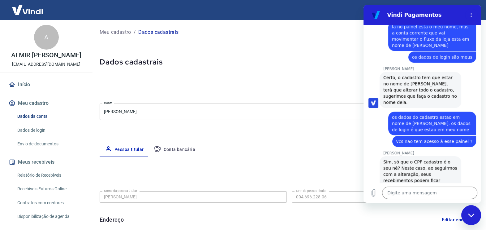
click at [240, 57] on h5 "Dados cadastrais" at bounding box center [289, 62] width 379 height 10
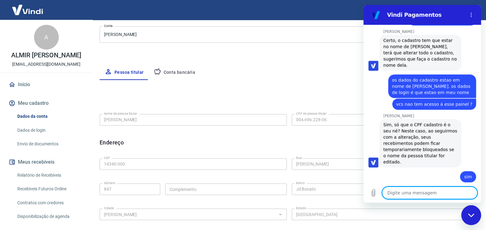
scroll to position [658, 0]
